Goal: Transaction & Acquisition: Purchase product/service

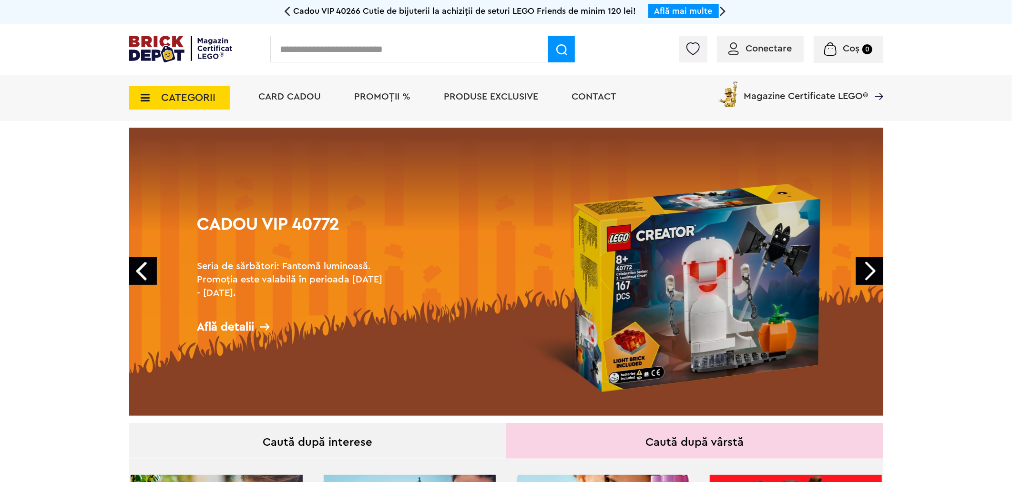
click at [373, 94] on span "PROMOȚII %" at bounding box center [383, 97] width 56 height 10
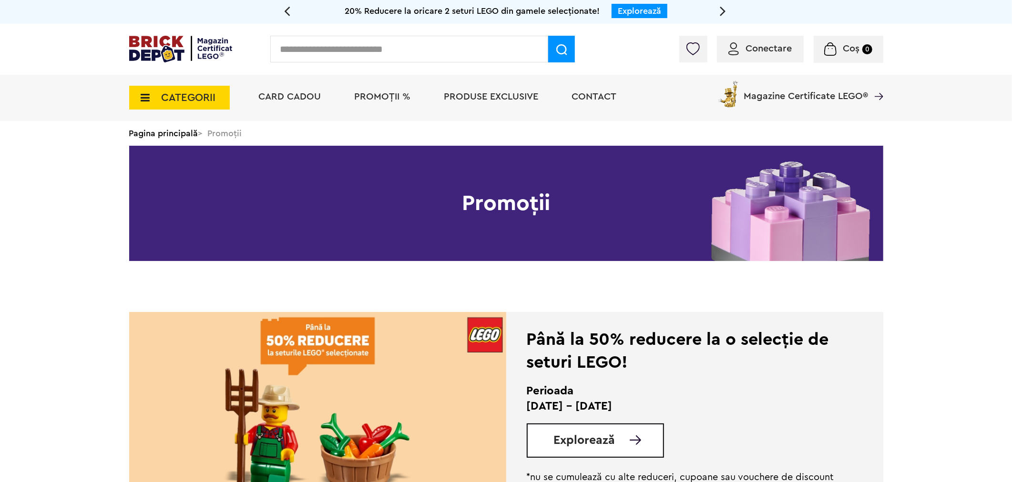
click at [242, 356] on img at bounding box center [317, 412] width 377 height 200
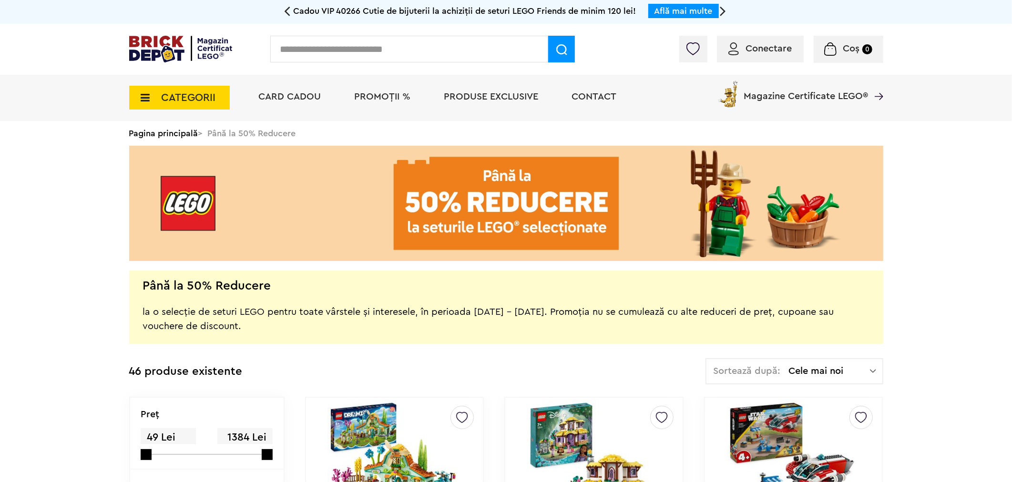
click at [369, 48] on input "text" at bounding box center [409, 49] width 278 height 27
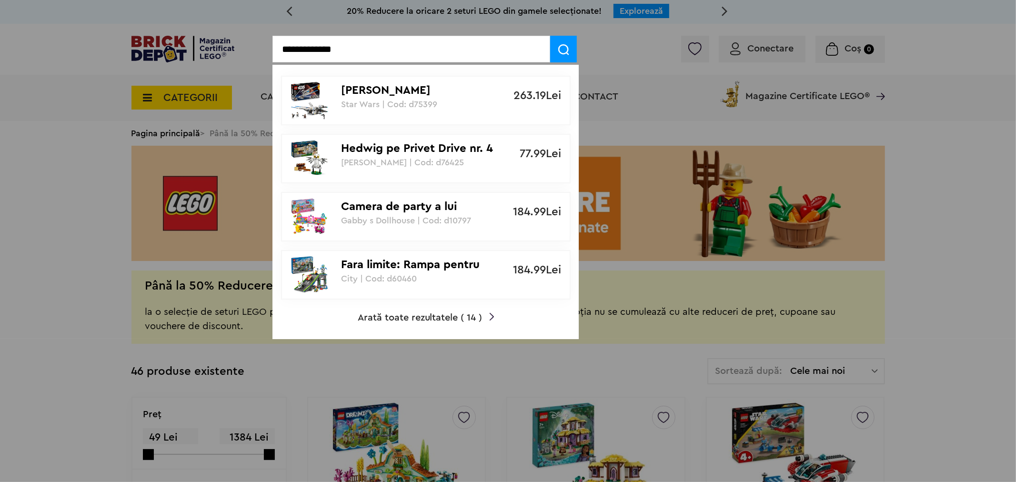
type input "**********"
click at [565, 49] on img at bounding box center [563, 49] width 11 height 11
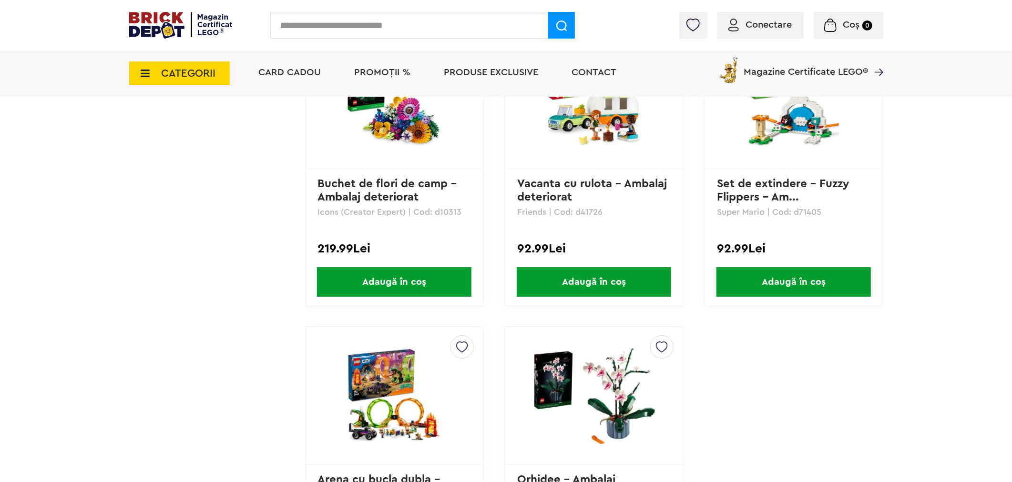
scroll to position [1218, 0]
